Goal: Check status: Check status

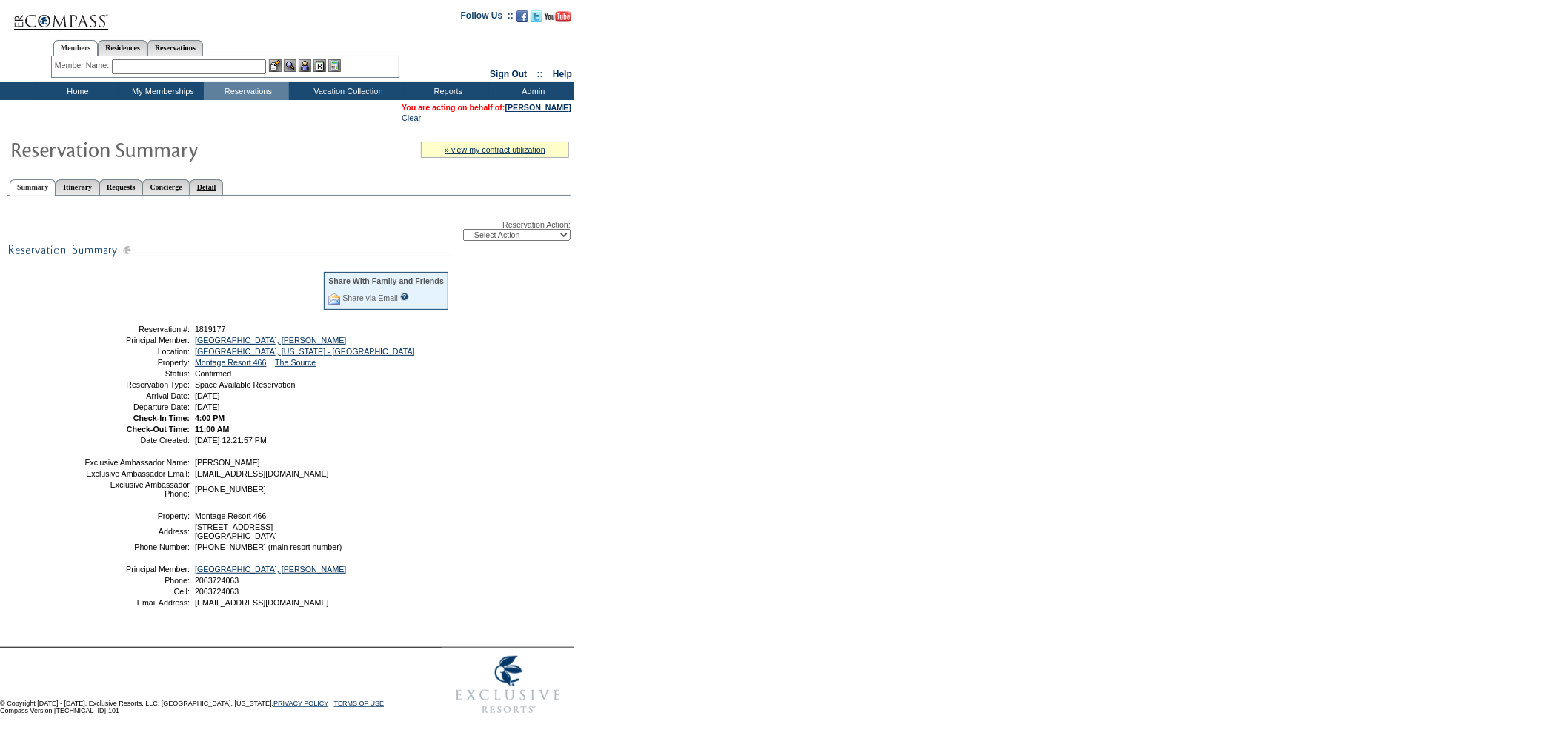
click at [224, 186] on link "Detail" at bounding box center [207, 187] width 34 height 16
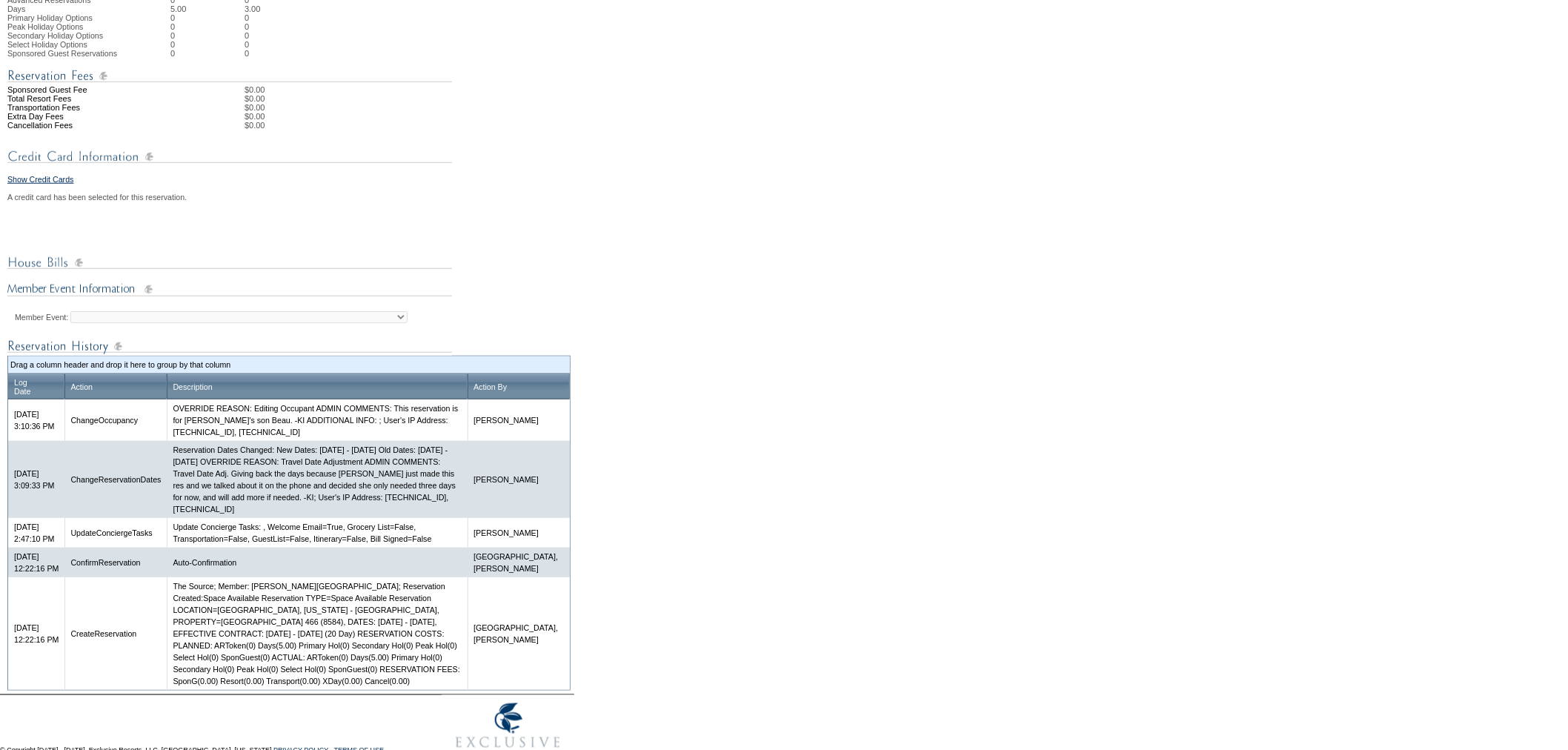
scroll to position [539, 0]
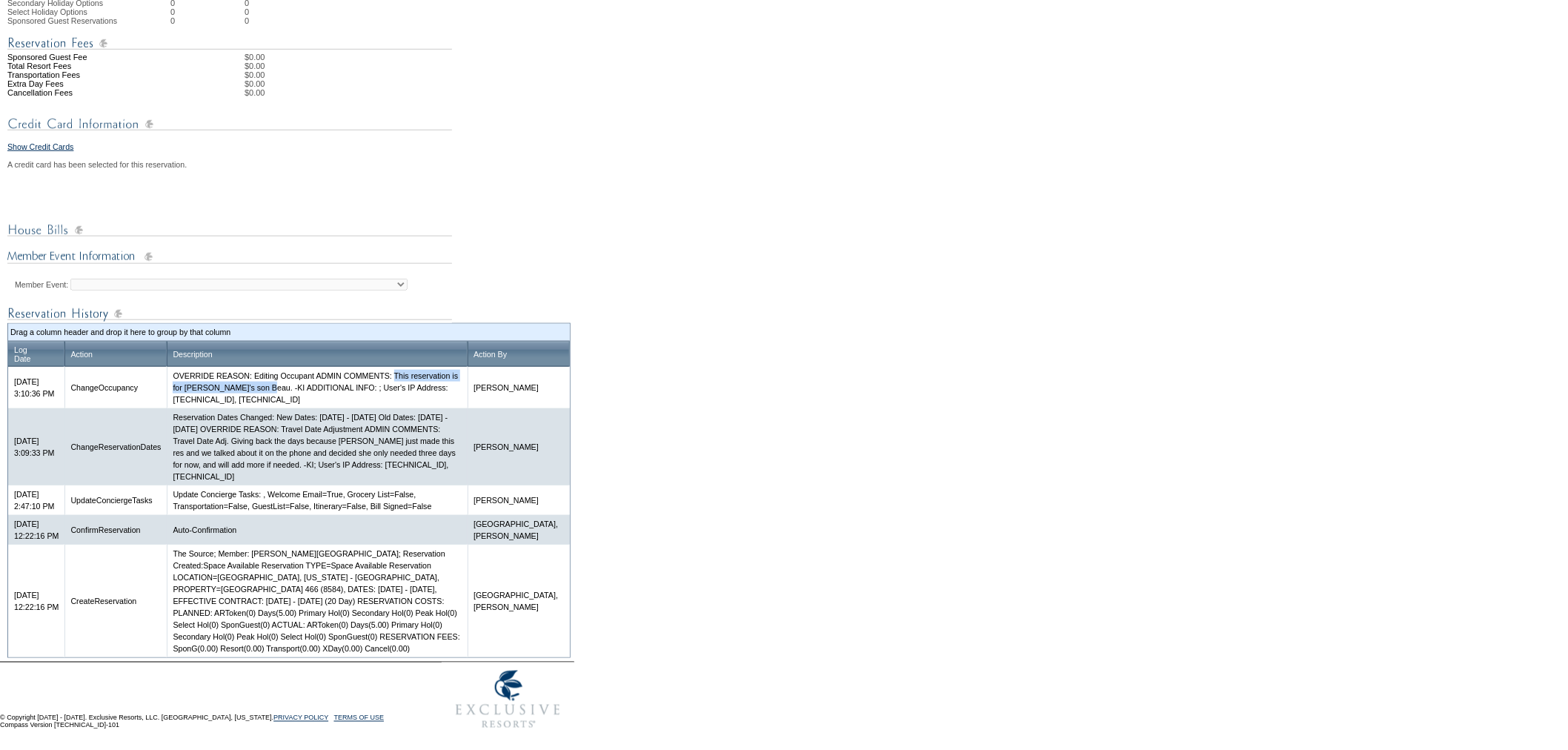
drag, startPoint x: 425, startPoint y: 374, endPoint x: 284, endPoint y: 388, distance: 141.7
click at [284, 388] on td "OVERRIDE REASON: Editing Occupant ADMIN COMMENTS: This reservation is for [PERS…" at bounding box center [317, 387] width 301 height 42
copy td "This reservation is for [PERSON_NAME]'s son Beau. -KI"
click at [703, 225] on form "Follow Us ::" at bounding box center [784, 115] width 1568 height 1244
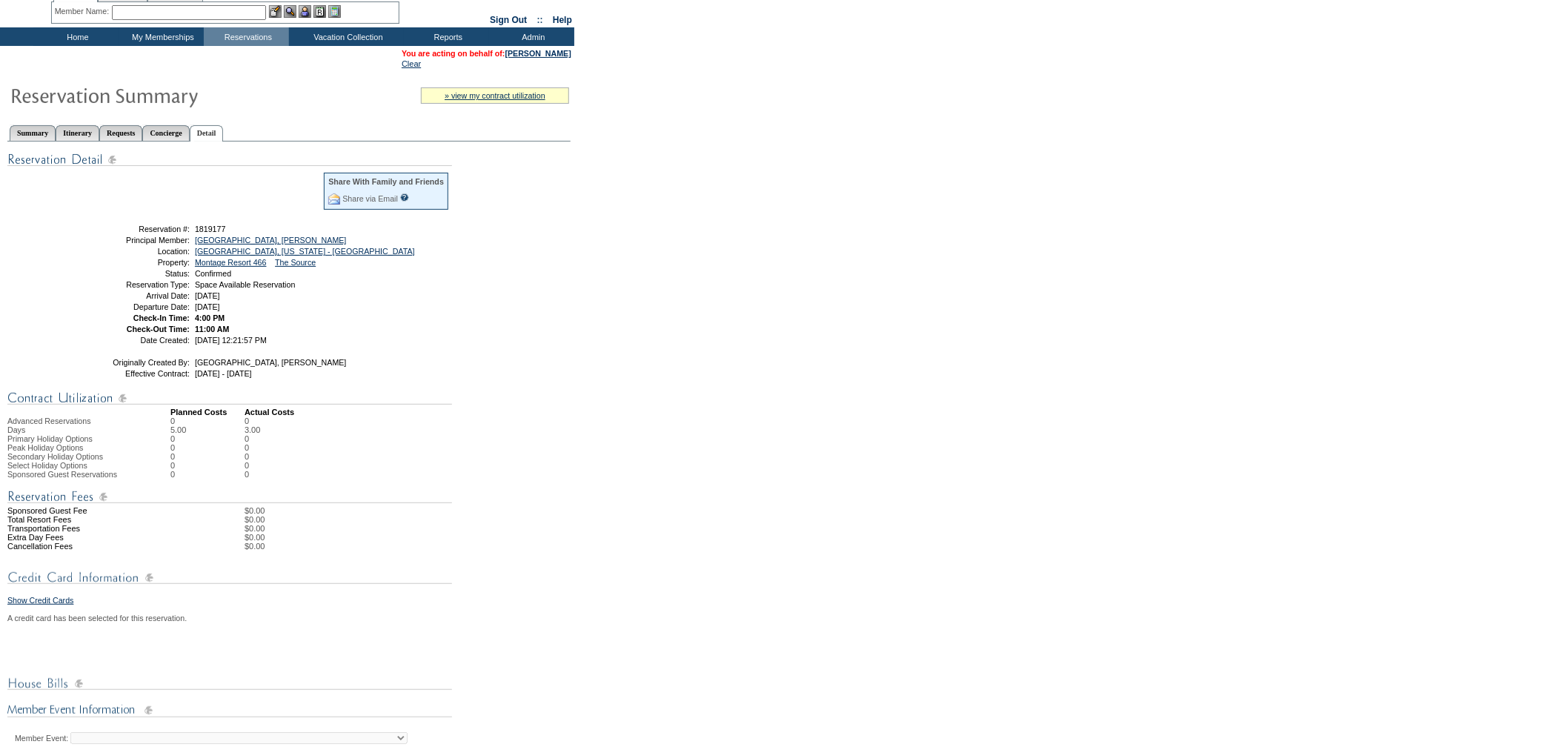
scroll to position [0, 0]
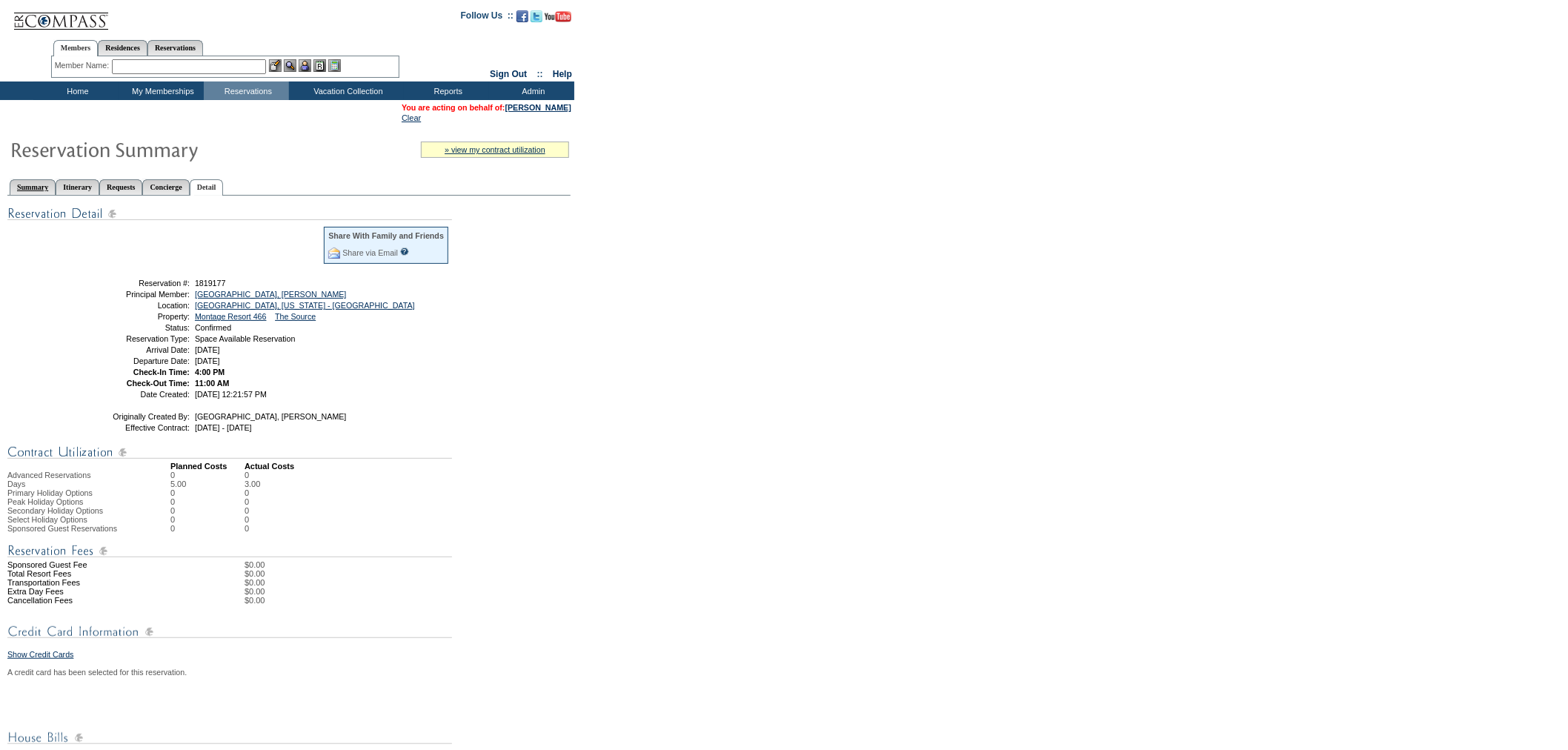
click at [41, 180] on link "Summary" at bounding box center [33, 187] width 46 height 16
